Goal: Transaction & Acquisition: Purchase product/service

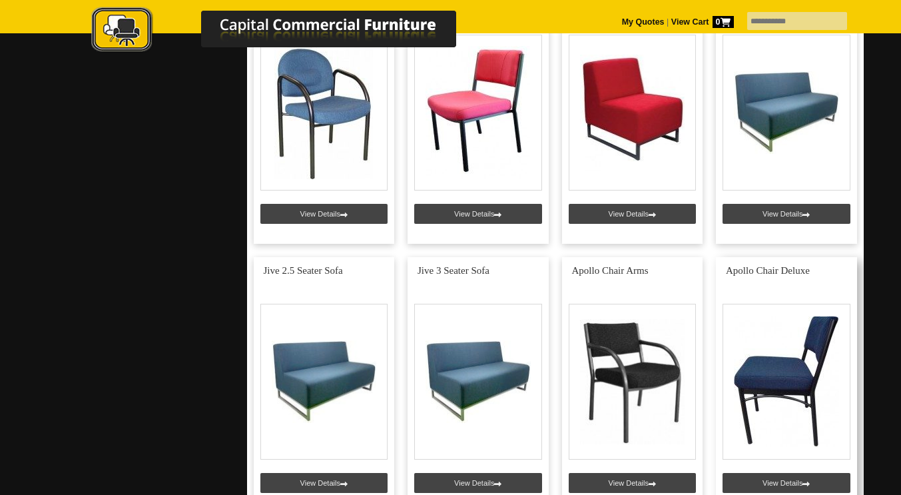
scroll to position [3611, 0]
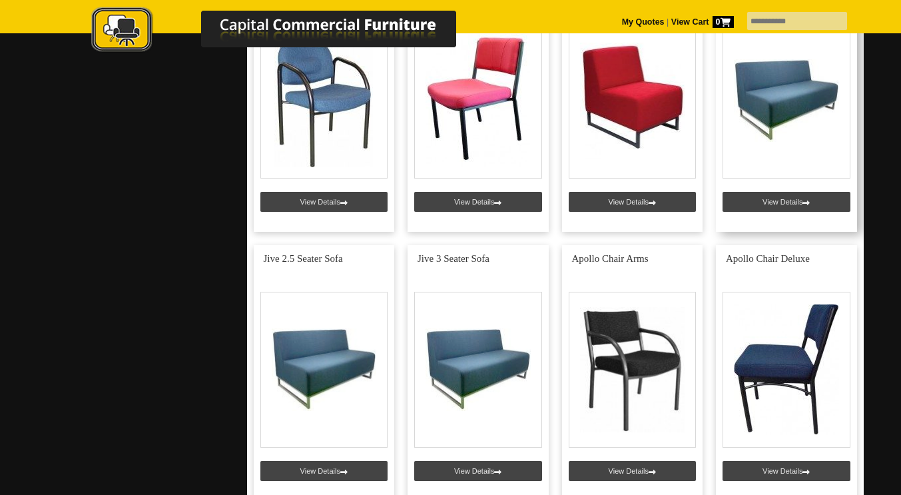
click at [788, 136] on link at bounding box center [786, 104] width 141 height 256
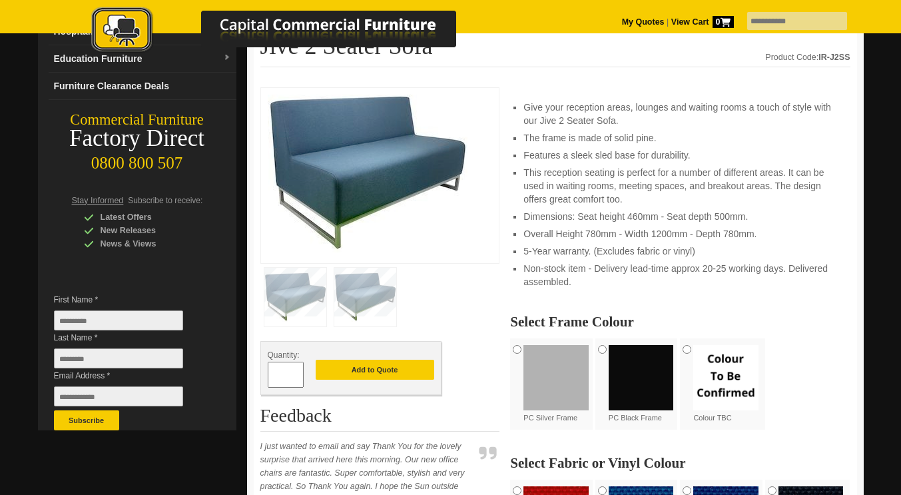
scroll to position [168, 0]
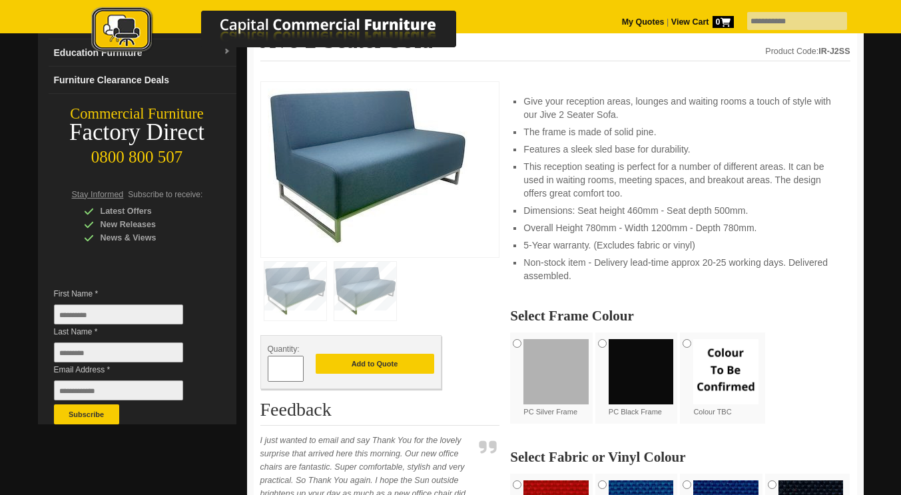
click at [535, 357] on img at bounding box center [555, 371] width 65 height 65
click at [545, 359] on img at bounding box center [555, 371] width 65 height 65
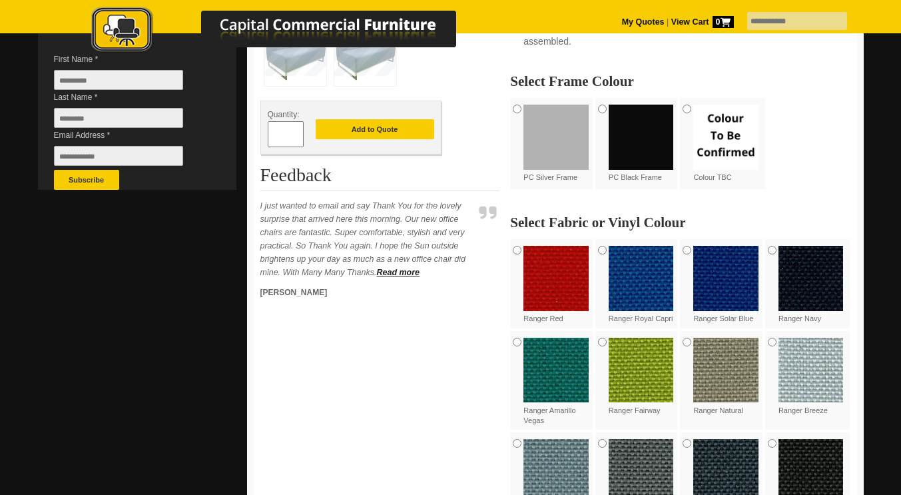
scroll to position [391, 0]
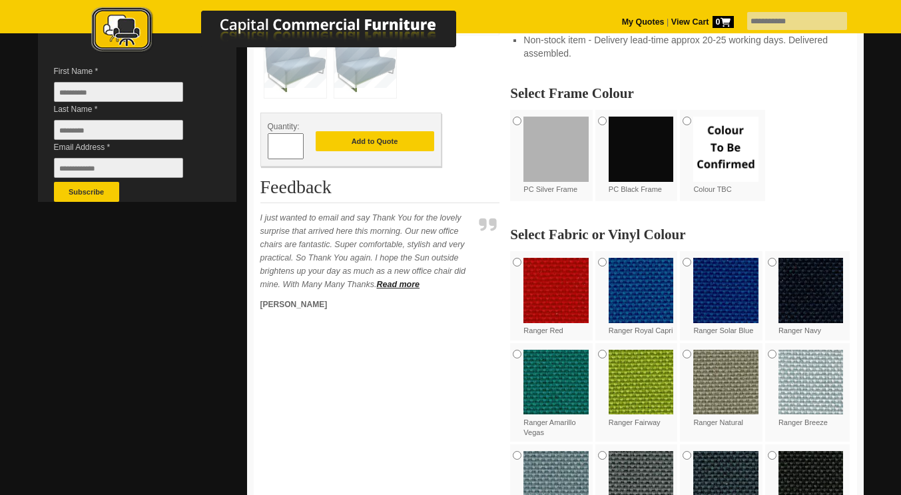
click at [553, 286] on img at bounding box center [555, 290] width 65 height 65
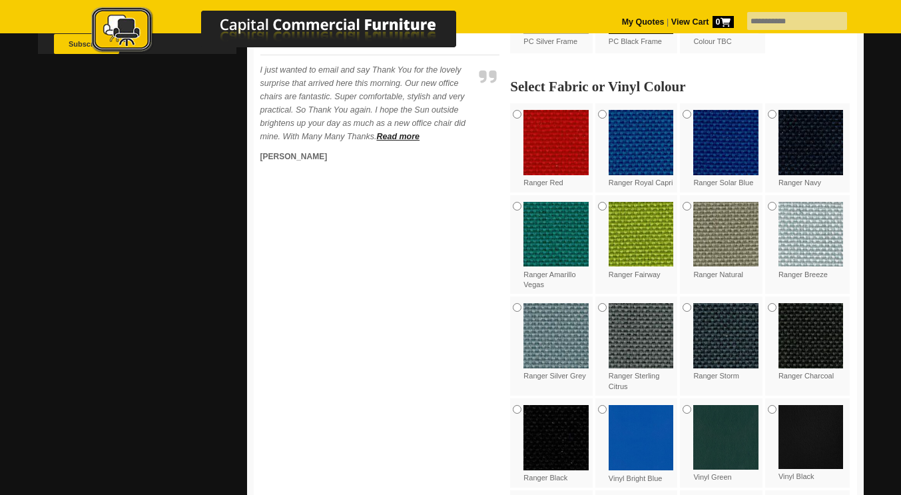
scroll to position [0, 0]
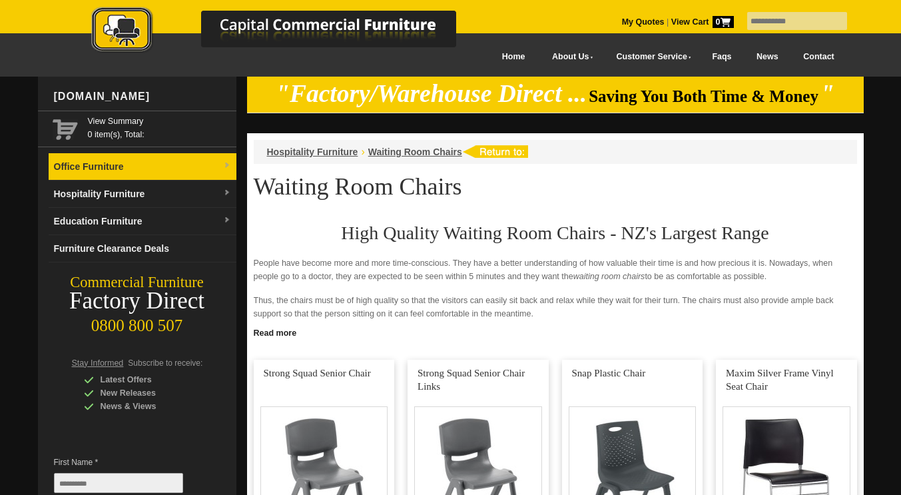
click at [219, 162] on link "Office Furniture" at bounding box center [143, 166] width 188 height 27
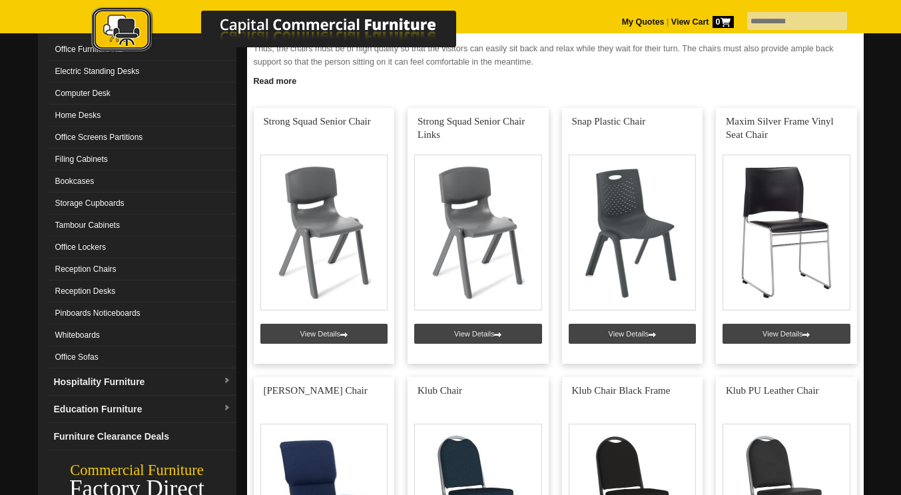
scroll to position [216, 0]
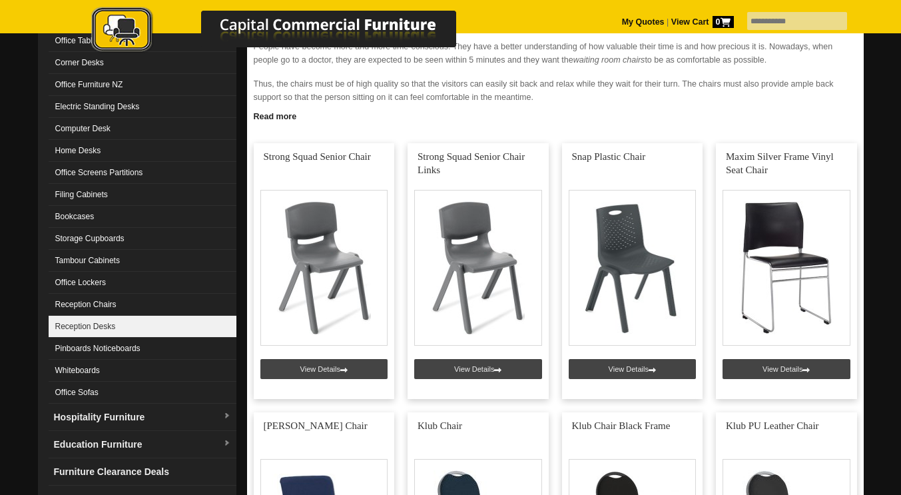
click at [107, 322] on link "Reception Desks" at bounding box center [143, 327] width 188 height 22
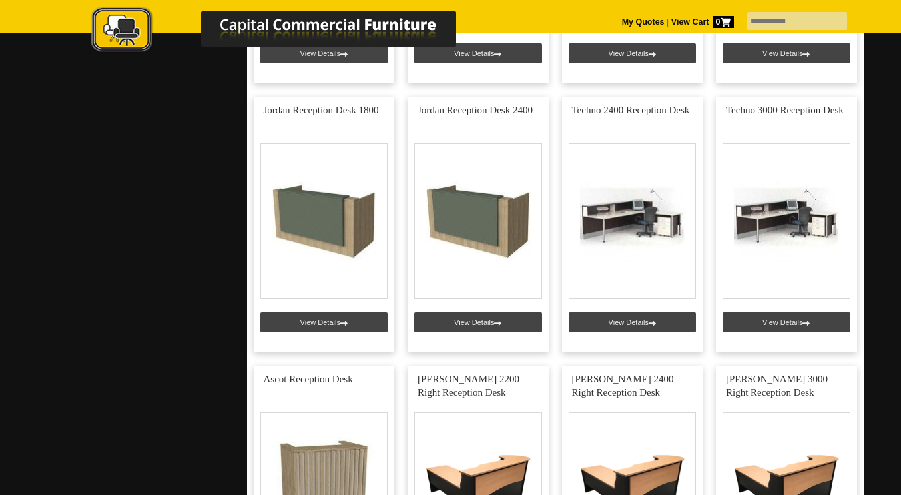
scroll to position [799, 0]
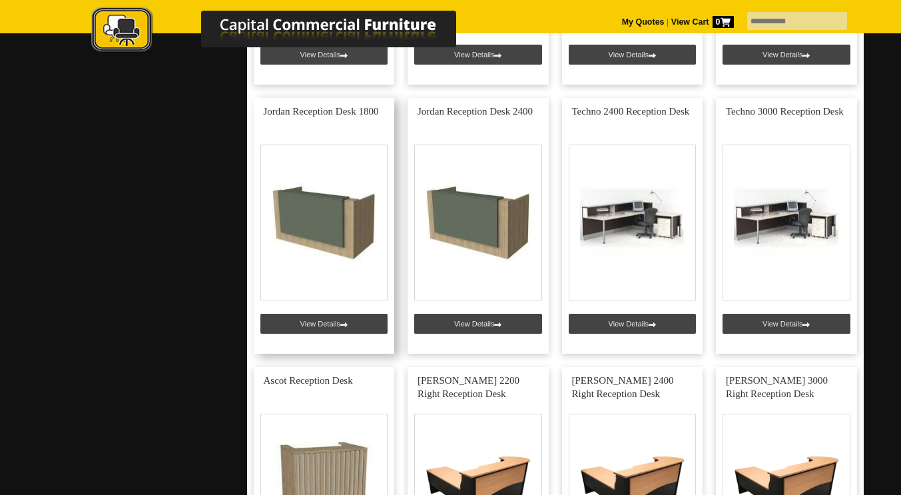
click at [320, 230] on link at bounding box center [324, 226] width 141 height 256
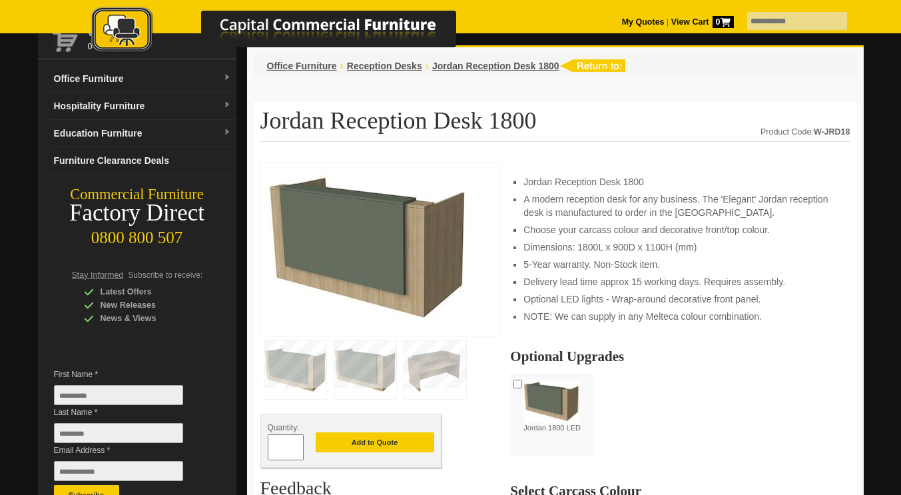
scroll to position [94, 0]
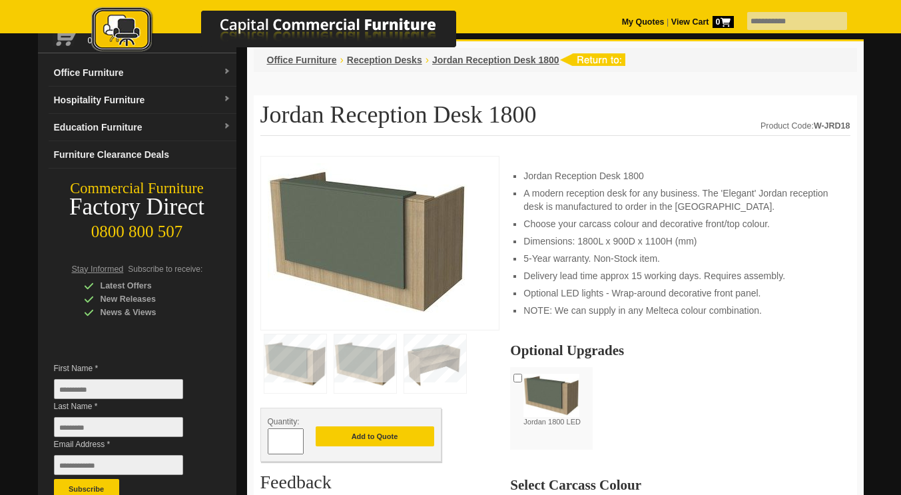
click at [443, 366] on img at bounding box center [435, 363] width 62 height 59
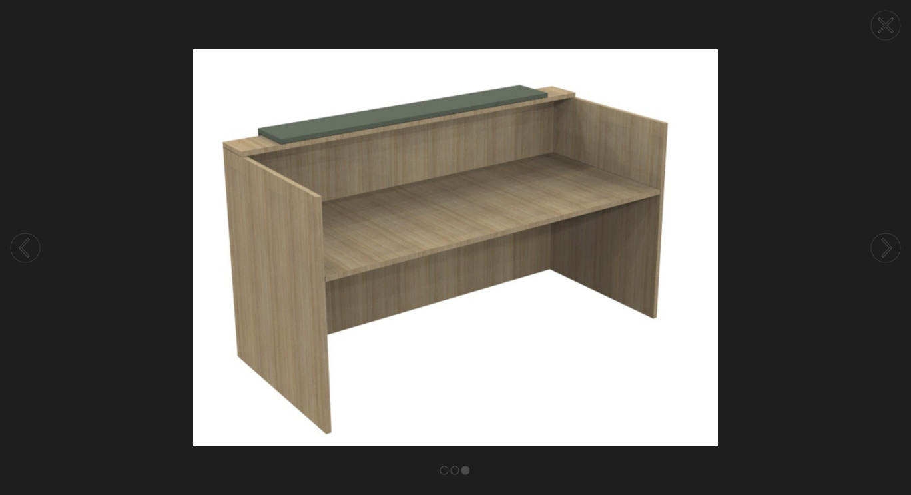
click at [890, 25] on circle at bounding box center [885, 25] width 29 height 29
